Goal: Information Seeking & Learning: Learn about a topic

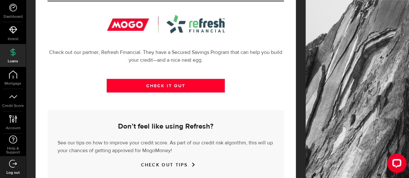
scroll to position [269, 0]
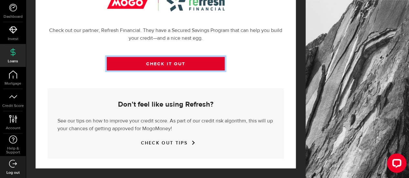
click at [138, 62] on link "CHECK IT OUT" at bounding box center [166, 64] width 118 height 14
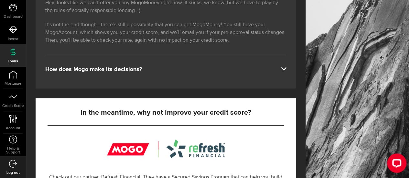
scroll to position [108, 0]
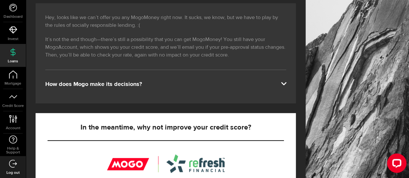
click at [286, 85] on span at bounding box center [283, 82] width 5 height 5
click at [286, 83] on span at bounding box center [283, 82] width 5 height 5
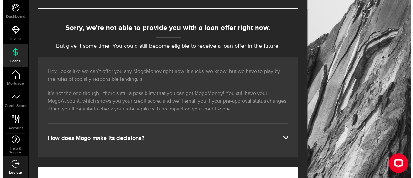
scroll to position [0, 0]
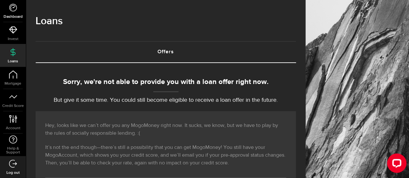
click at [12, 8] on icon at bounding box center [13, 8] width 8 height 8
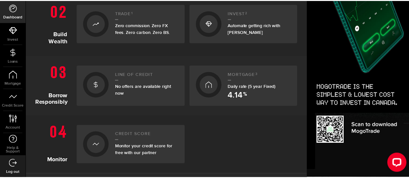
scroll to position [226, 0]
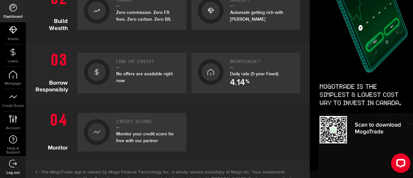
click at [135, 121] on h2 "Credit Score" at bounding box center [148, 123] width 64 height 9
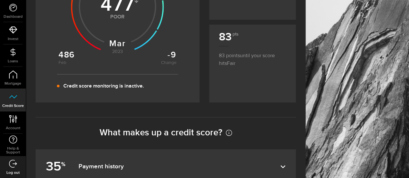
scroll to position [226, 0]
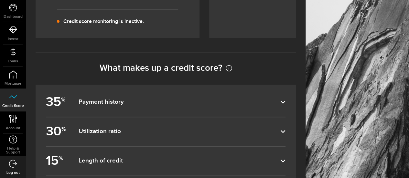
click at [278, 103] on dfn "Payment history" at bounding box center [179, 102] width 202 height 8
click at [0, 0] on input "35 % Payment history" at bounding box center [0, 0] width 0 height 0
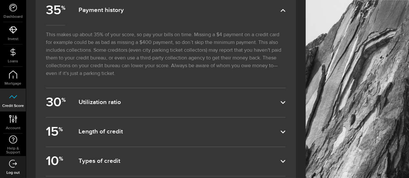
scroll to position [323, 0]
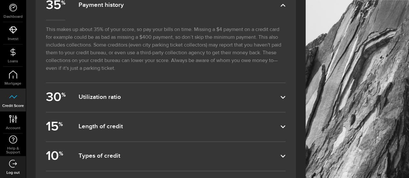
click at [220, 98] on dfn "Utilization ratio" at bounding box center [179, 97] width 202 height 8
click at [0, 0] on input "30 % Utilization ratio" at bounding box center [0, 0] width 0 height 0
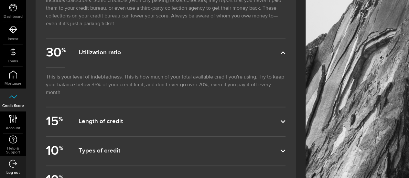
scroll to position [388, 0]
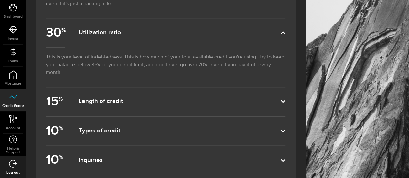
click at [216, 100] on label "15 % Length of credit" at bounding box center [165, 101] width 239 height 29
click at [0, 0] on input "15 % Length of credit" at bounding box center [0, 0] width 0 height 0
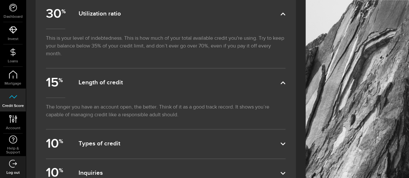
scroll to position [471, 0]
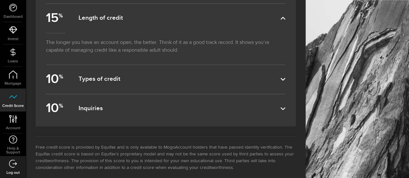
click at [228, 75] on dfn "Types of credit" at bounding box center [179, 79] width 202 height 8
click at [0, 0] on input "10 % Types of credit" at bounding box center [0, 0] width 0 height 0
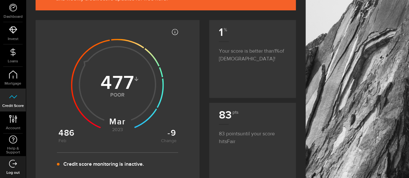
scroll to position [0, 0]
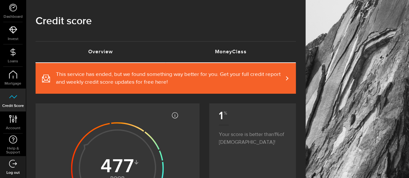
click at [223, 51] on link "MoneyClass (requires attention)" at bounding box center [231, 52] width 130 height 21
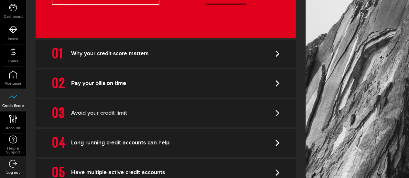
scroll to position [245, 0]
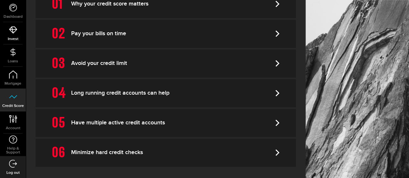
click at [14, 29] on use at bounding box center [13, 29] width 8 height 7
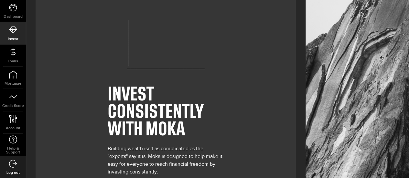
scroll to position [81, 0]
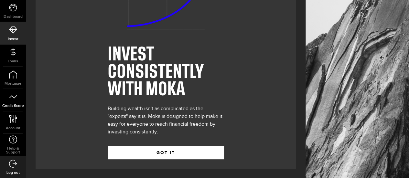
click at [8, 100] on link "Credit Score" at bounding box center [13, 100] width 26 height 22
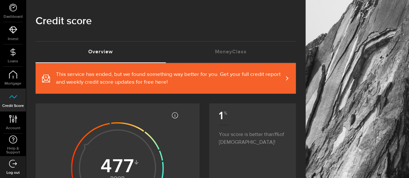
click at [239, 71] on span "This service has ended, but we found something way better for you. Get your ful…" at bounding box center [169, 79] width 227 height 16
